Goal: Information Seeking & Learning: Check status

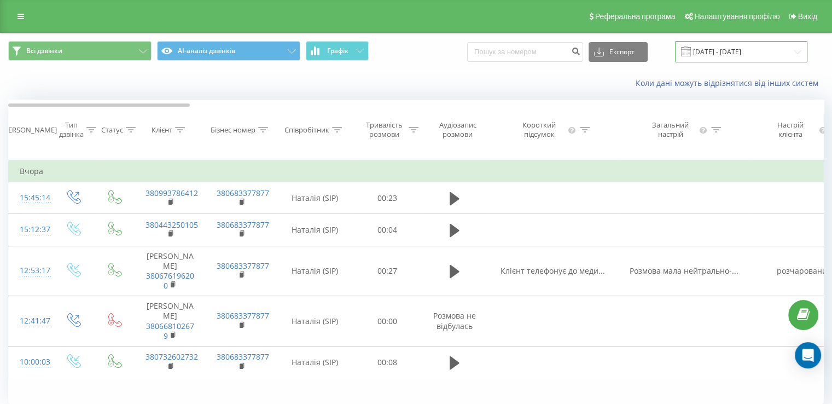
click at [716, 52] on input "[DATE] - [DATE]" at bounding box center [741, 51] width 132 height 21
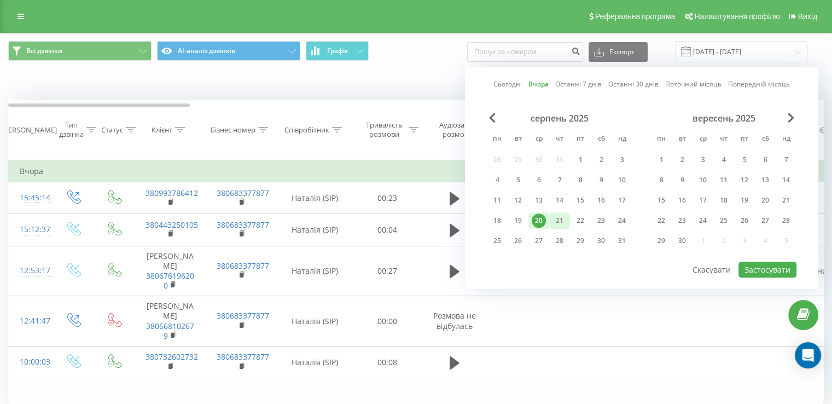
click at [557, 221] on div "21" at bounding box center [560, 220] width 14 height 14
click at [769, 268] on button "Застосувати" at bounding box center [768, 270] width 58 height 16
type input "[DATE] - [DATE]"
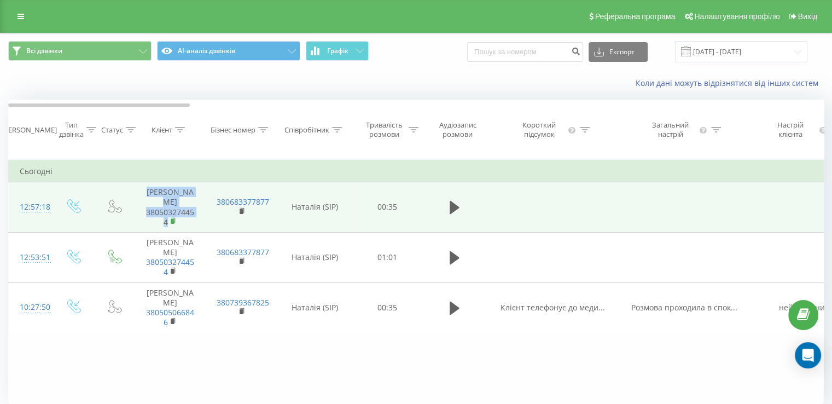
drag, startPoint x: 146, startPoint y: 224, endPoint x: 173, endPoint y: 232, distance: 28.6
click at [223, 242] on td "380683377877" at bounding box center [241, 257] width 71 height 50
drag, startPoint x: 168, startPoint y: 233, endPoint x: 142, endPoint y: 221, distance: 28.2
click at [142, 221] on td "Чередник Роман 380503274454" at bounding box center [170, 207] width 71 height 50
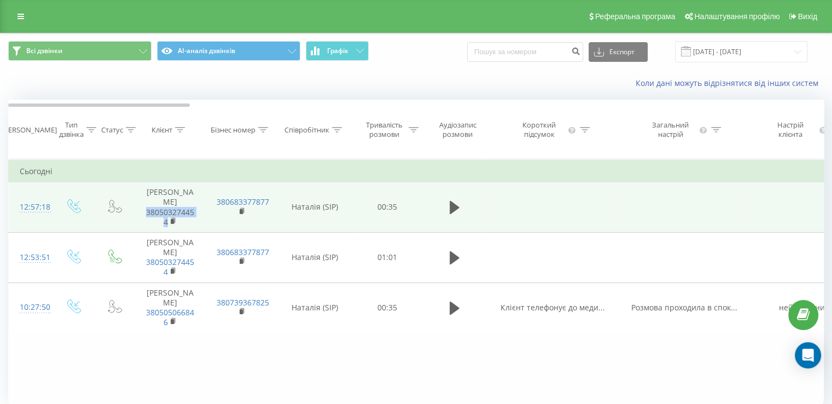
copy link "380503274454"
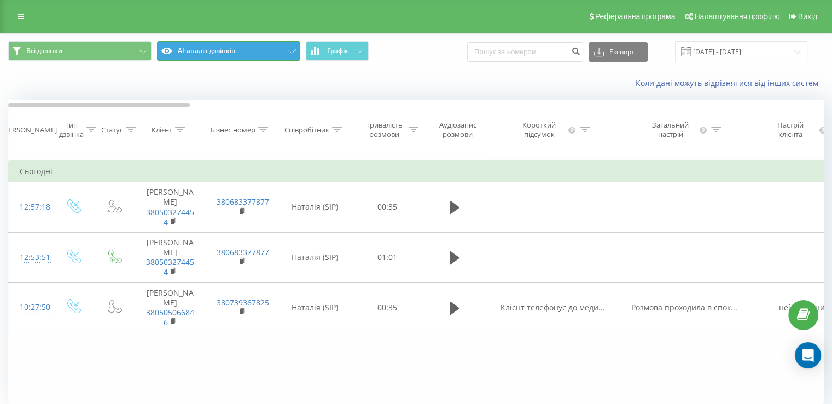
click at [252, 55] on button "AI-аналіз дзвінків" at bounding box center [228, 51] width 143 height 20
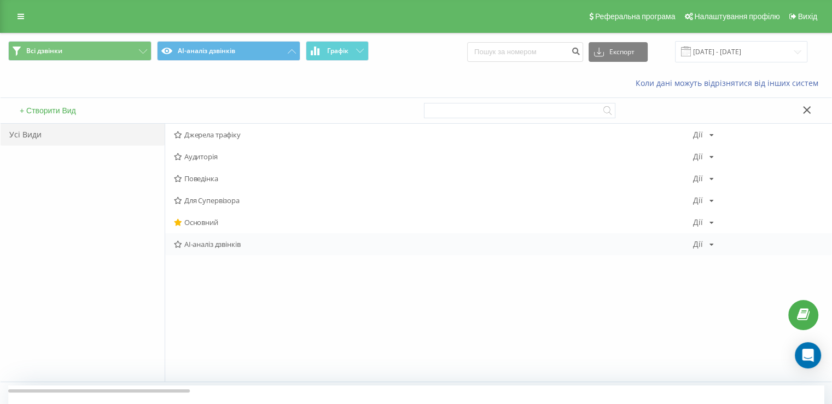
click at [259, 243] on span "AI-аналіз дзвінків" at bounding box center [433, 244] width 519 height 8
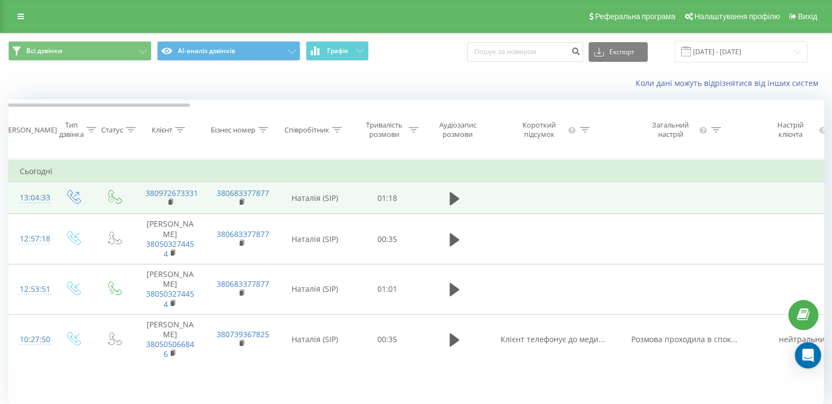
click at [180, 209] on td "380972673331" at bounding box center [170, 198] width 71 height 32
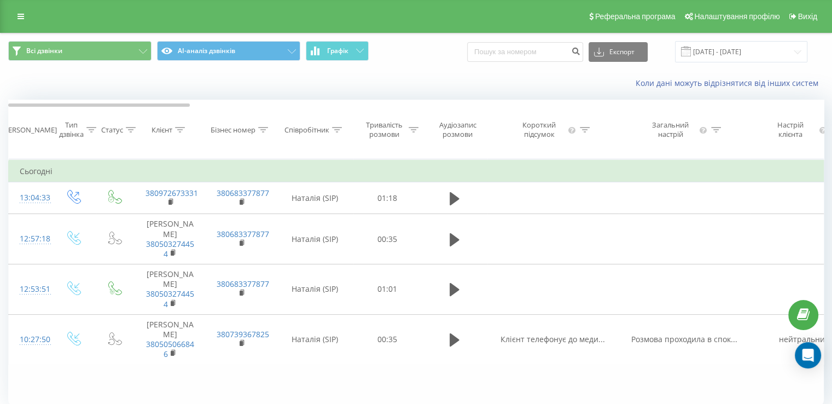
click at [235, 141] on th "Бізнес номер" at bounding box center [241, 129] width 71 height 59
click at [194, 79] on div "Коли дані можуть відрізнятися вiд інших систем" at bounding box center [416, 83] width 831 height 26
